Goal: Transaction & Acquisition: Purchase product/service

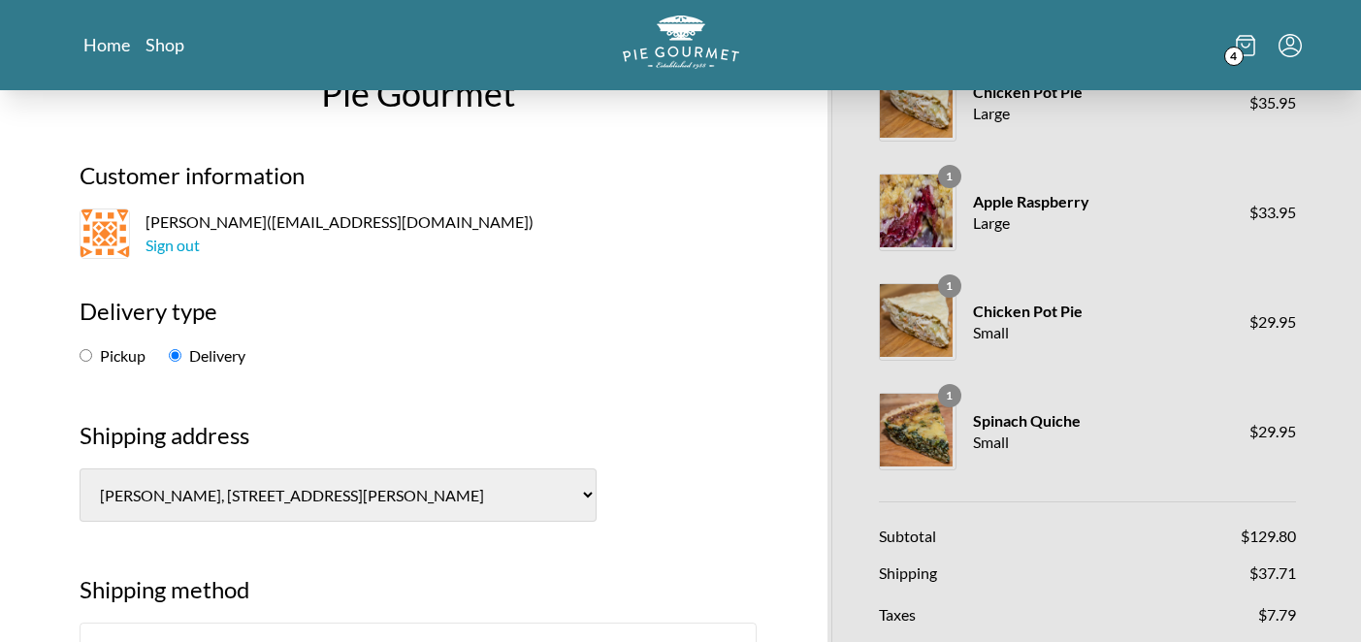
scroll to position [120, 0]
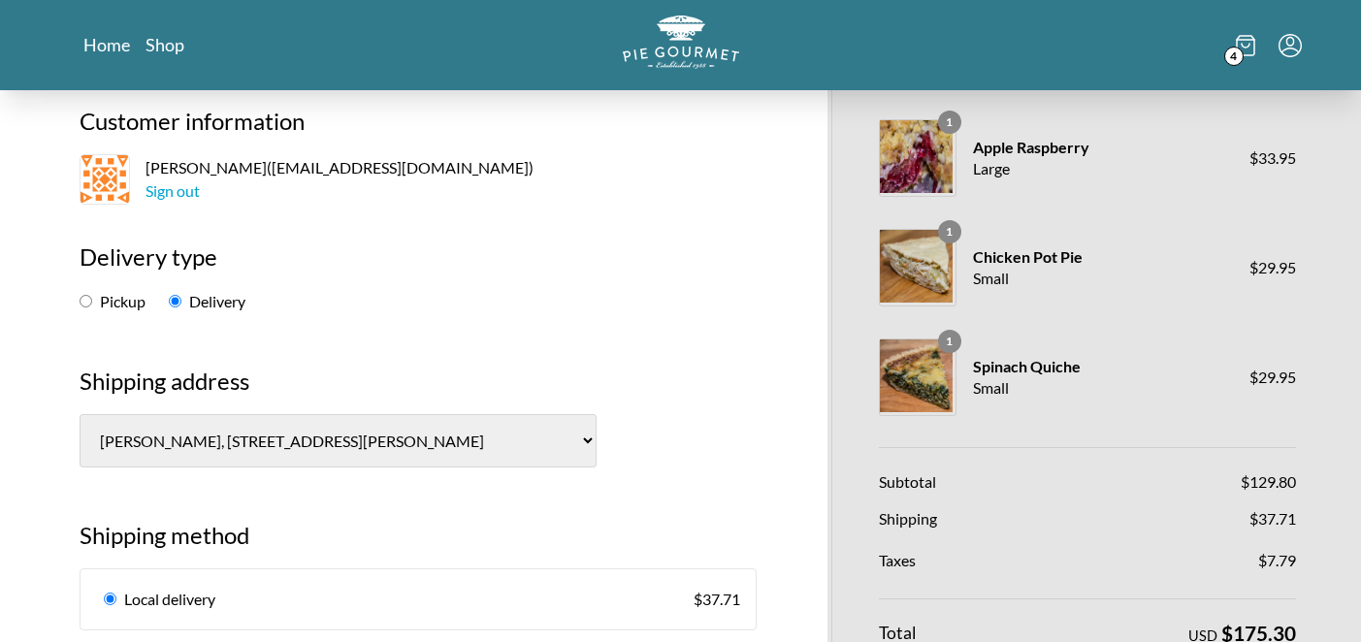
click at [907, 368] on img at bounding box center [916, 375] width 73 height 73
click at [1242, 51] on icon at bounding box center [1245, 45] width 19 height 21
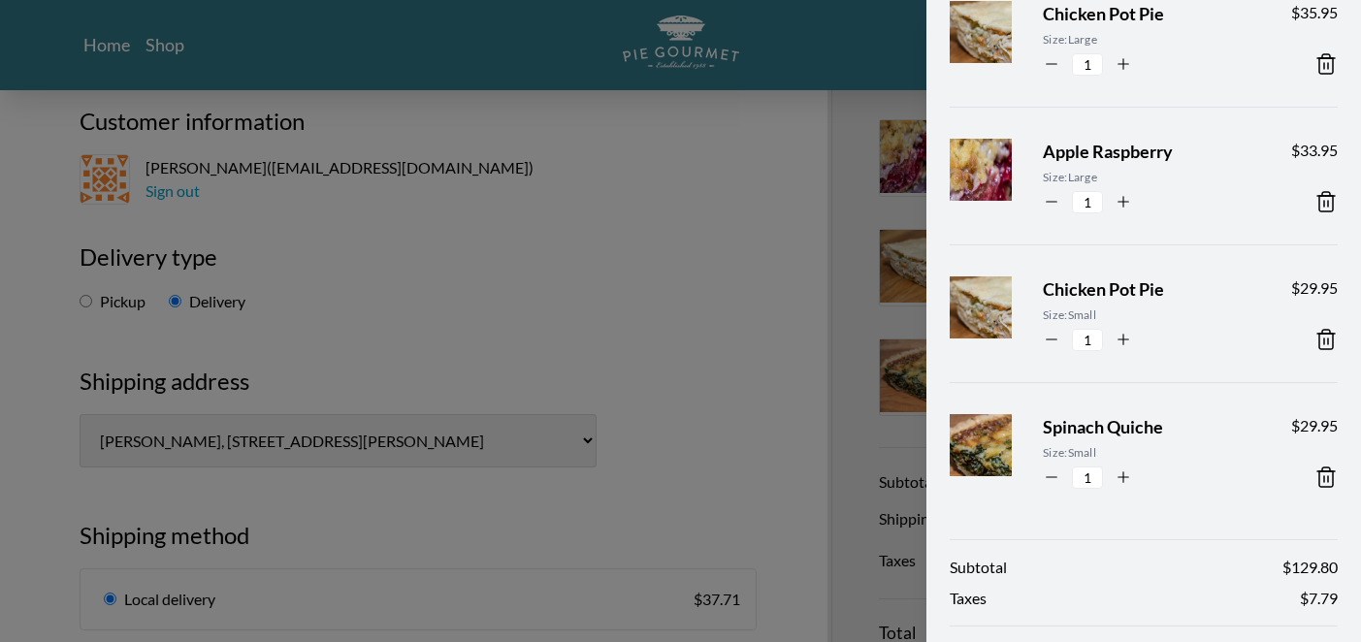
scroll to position [148, 0]
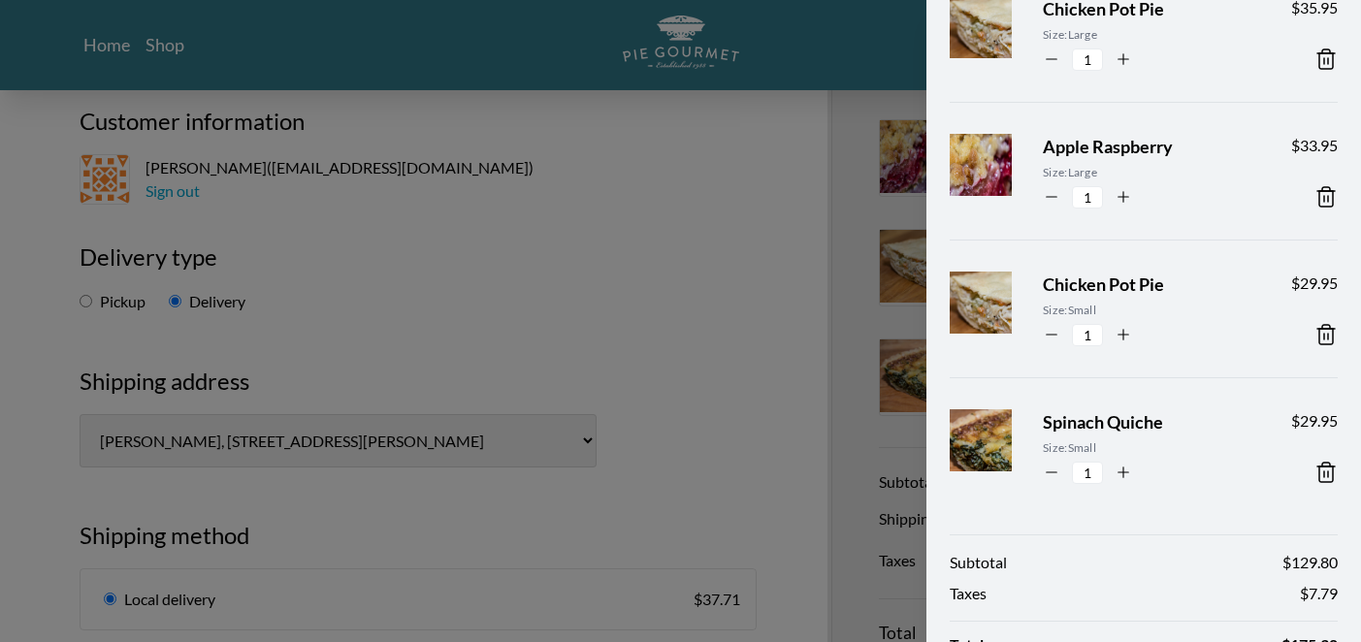
click at [1048, 468] on icon "button" at bounding box center [1051, 472] width 17 height 17
type input "0"
click at [1322, 471] on icon at bounding box center [1325, 472] width 23 height 23
click at [1322, 463] on icon at bounding box center [1326, 472] width 14 height 19
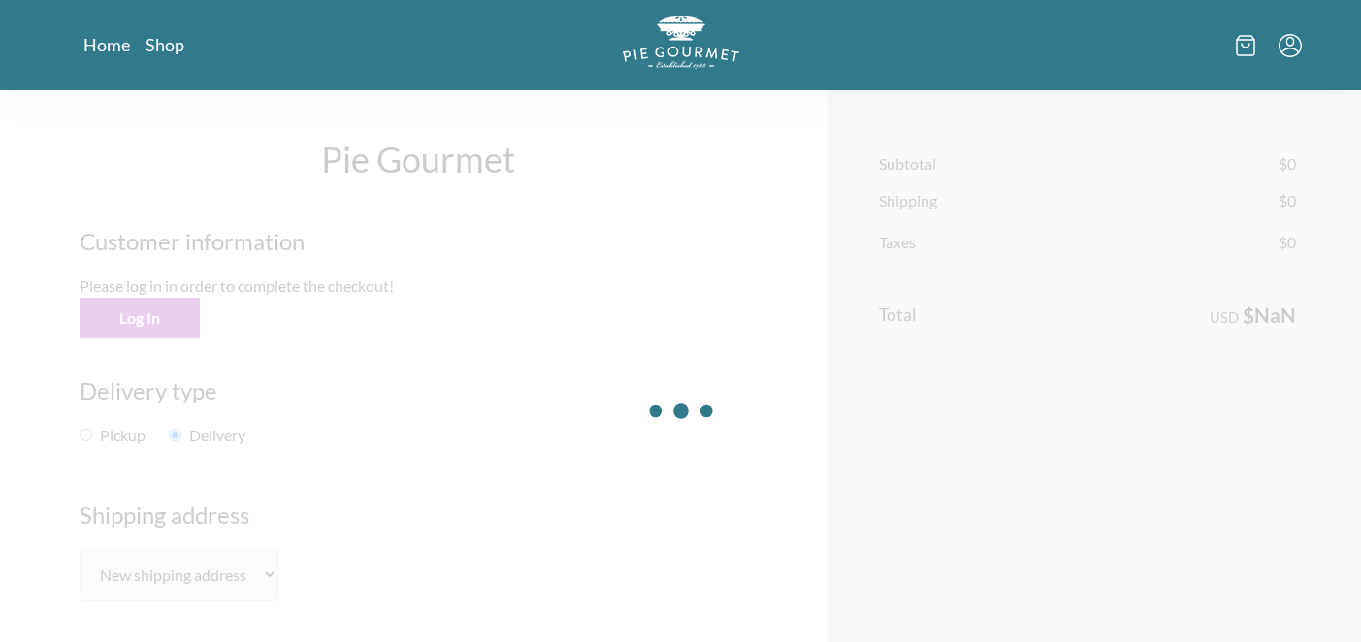
scroll to position [120, 0]
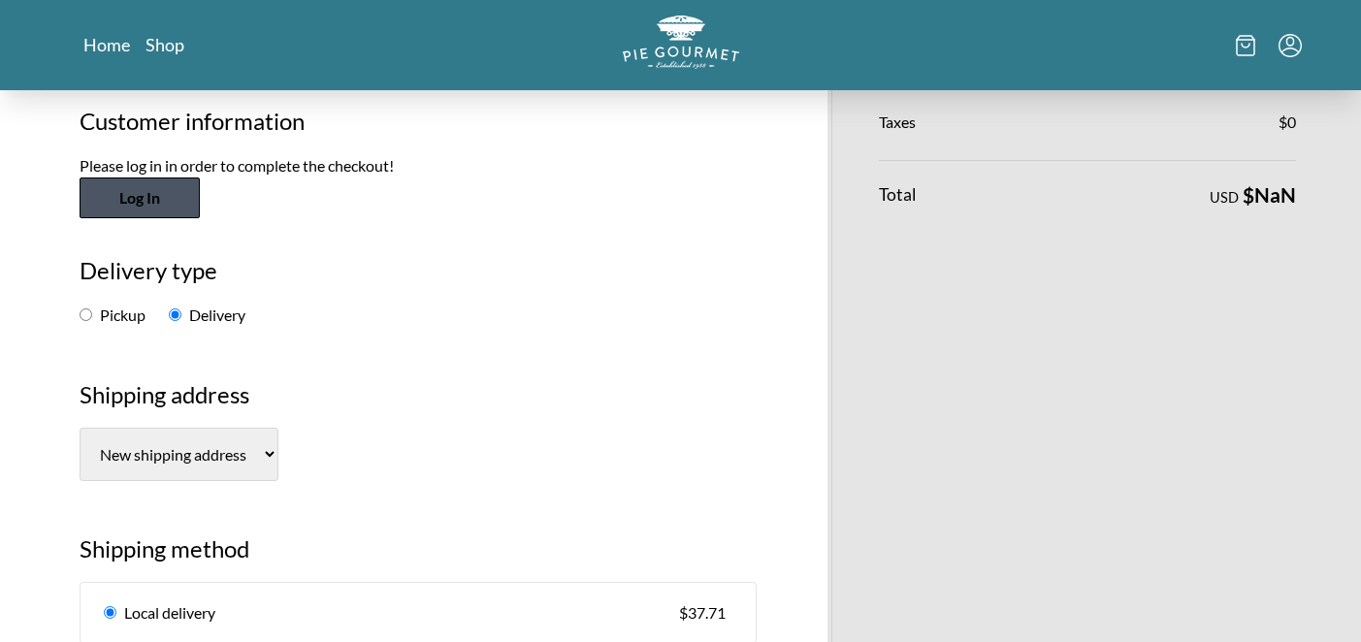
click at [145, 199] on button "Log In" at bounding box center [140, 197] width 120 height 41
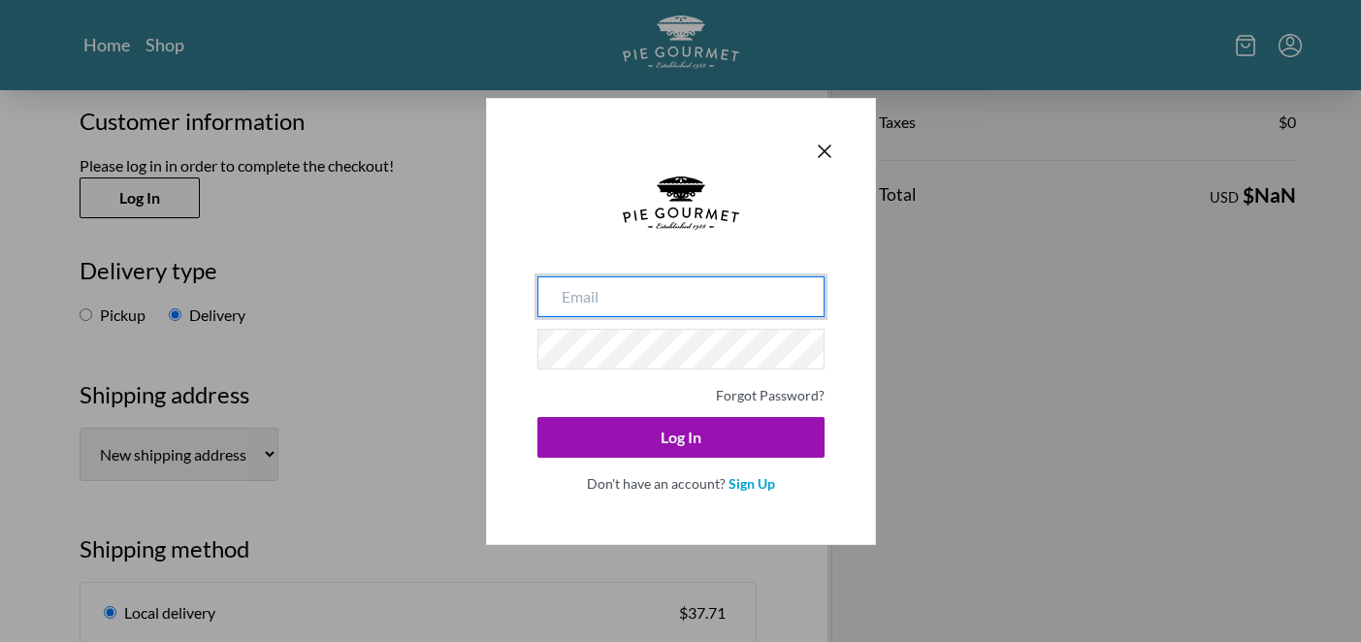
type input "[EMAIL_ADDRESS][DOMAIN_NAME]"
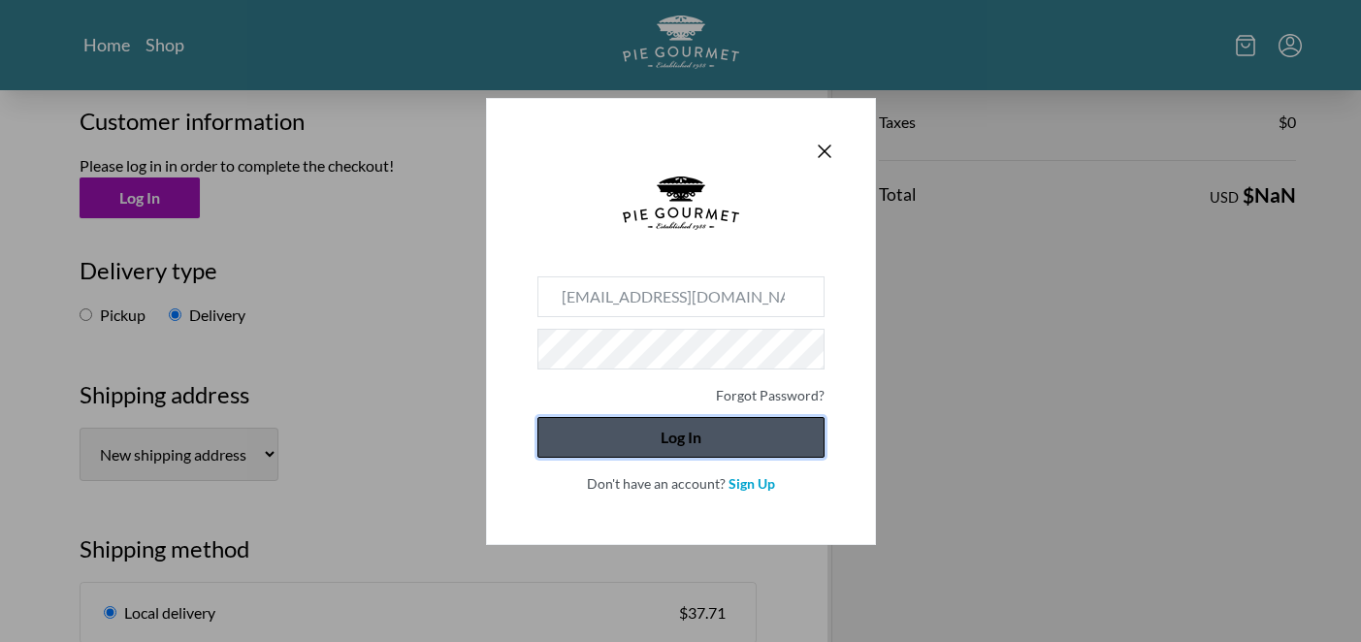
click at [800, 433] on button "Log In" at bounding box center [680, 437] width 287 height 41
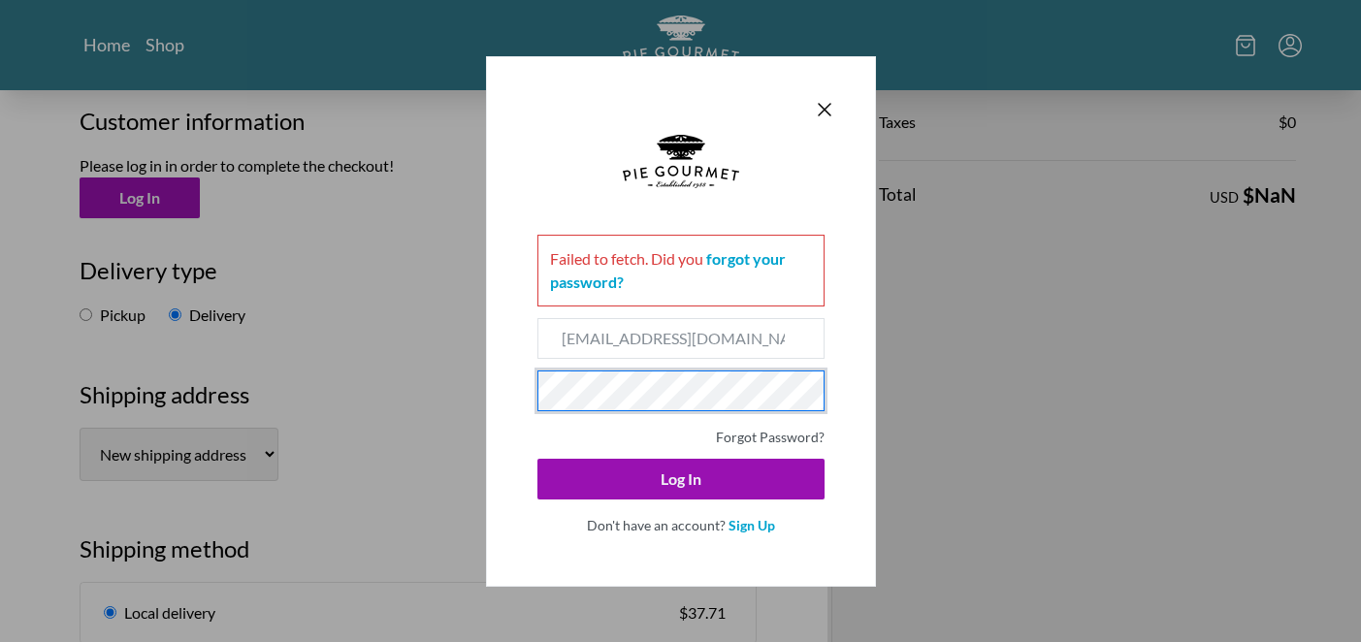
click at [530, 381] on form "Failed to fetch . Did you forgot your password? [EMAIL_ADDRESS][DOMAIN_NAME] Fo…" at bounding box center [681, 335] width 310 height 424
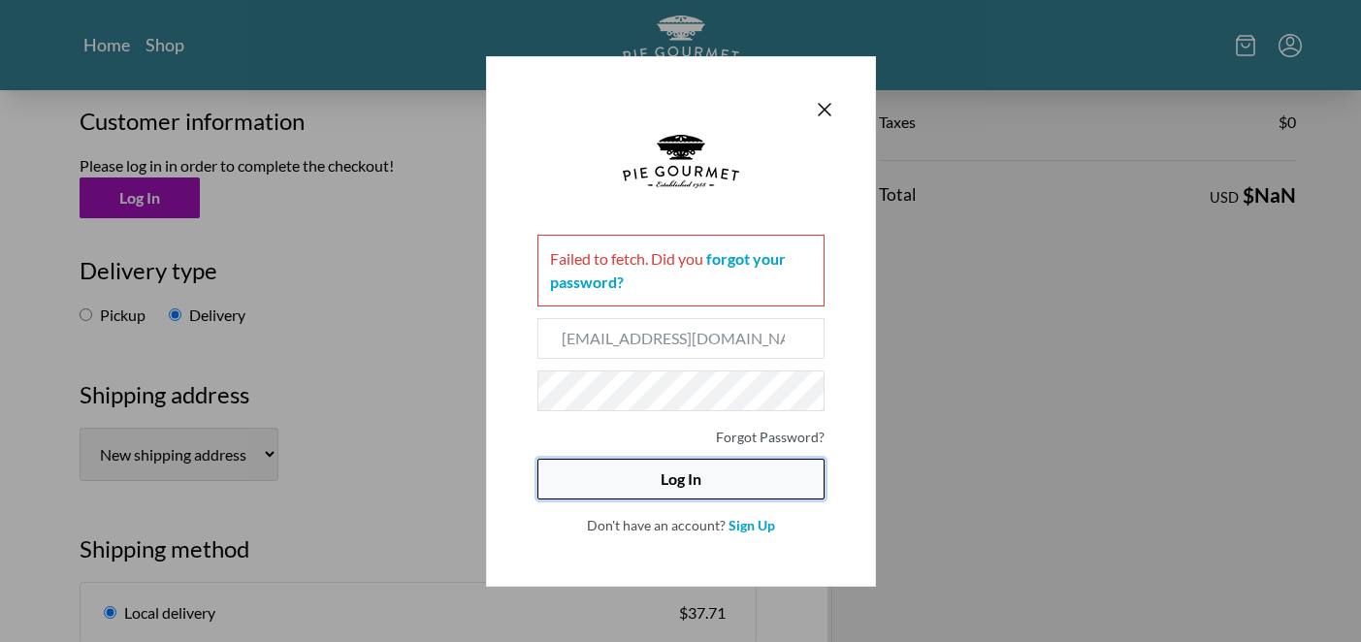
click at [692, 485] on button "Log In" at bounding box center [680, 479] width 287 height 41
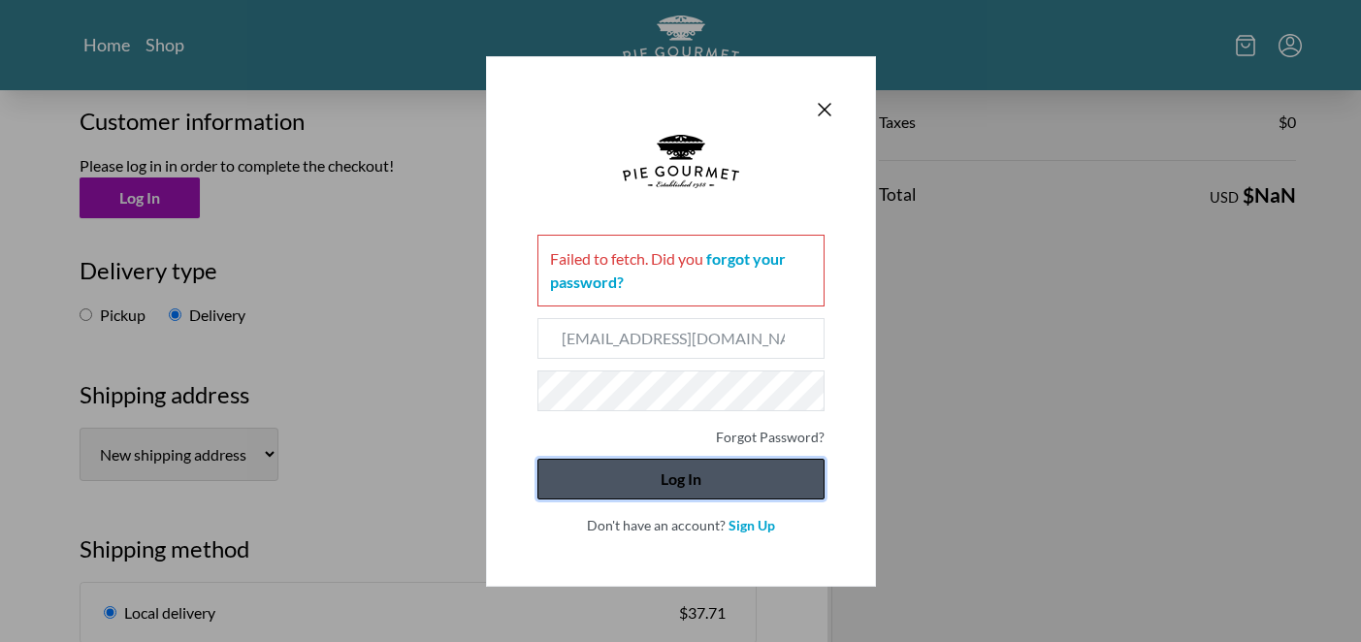
click at [587, 480] on button "Log In" at bounding box center [680, 479] width 287 height 41
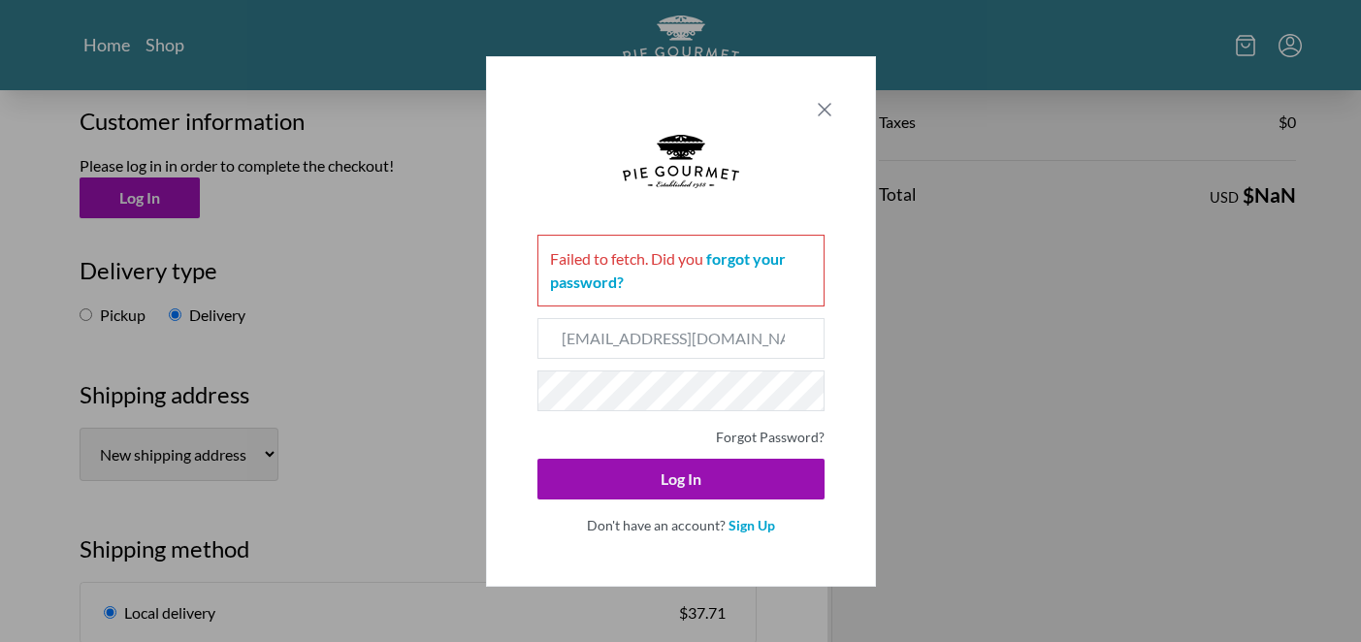
click at [819, 100] on icon "Close panel" at bounding box center [824, 109] width 23 height 23
